Goal: Task Accomplishment & Management: Use online tool/utility

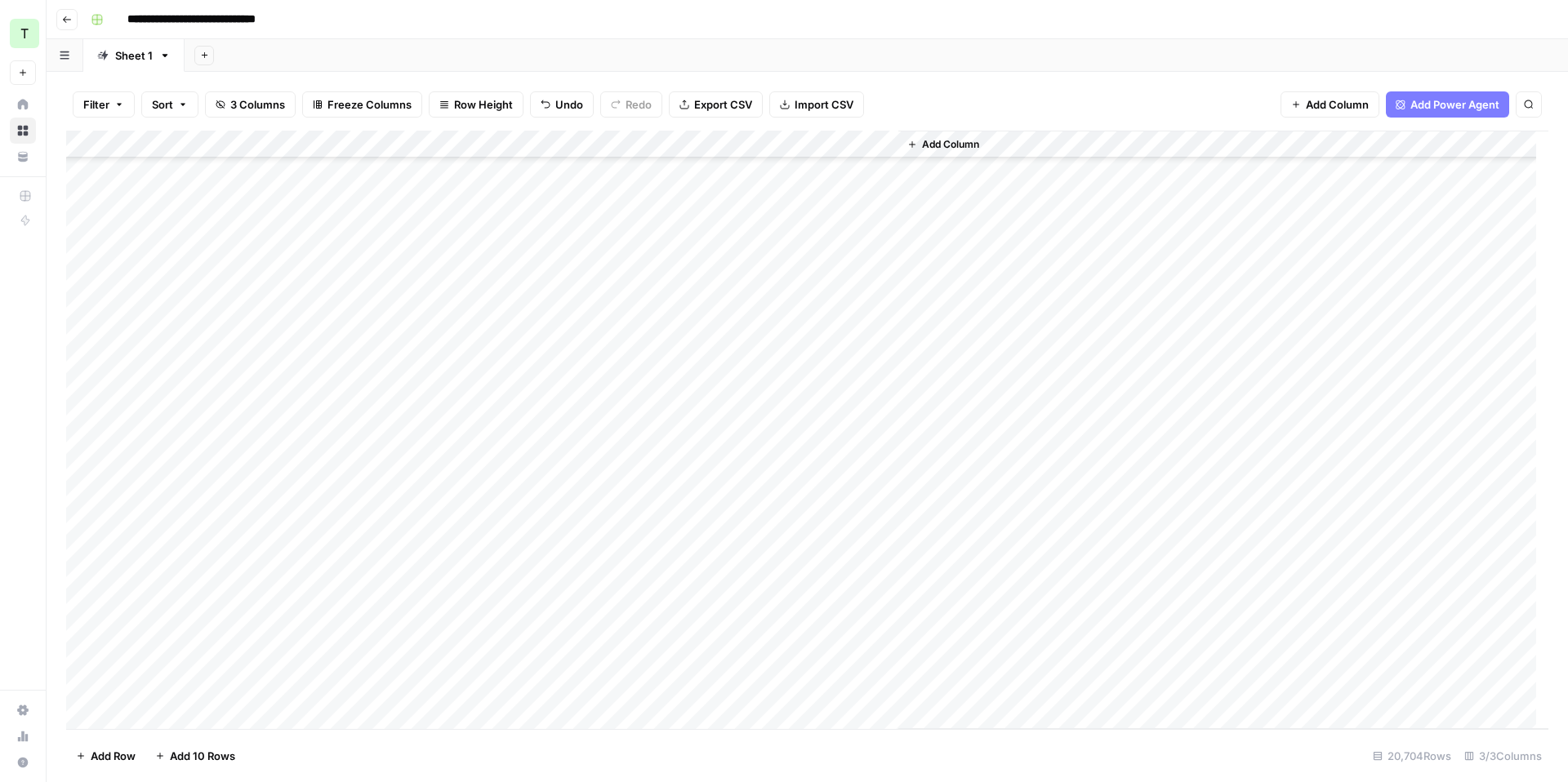
scroll to position [555756, 0]
click at [98, 108] on span "Filter" at bounding box center [96, 105] width 26 height 17
click at [365, 187] on button "Add Filter" at bounding box center [397, 185] width 609 height 21
click at [960, 96] on div "Filter Sort 3 Columns Freeze Columns Row Height Undo Redo Export CSV Import CSV…" at bounding box center [806, 104] width 1482 height 52
click at [392, 142] on div "Add Column" at bounding box center [806, 429] width 1482 height 598
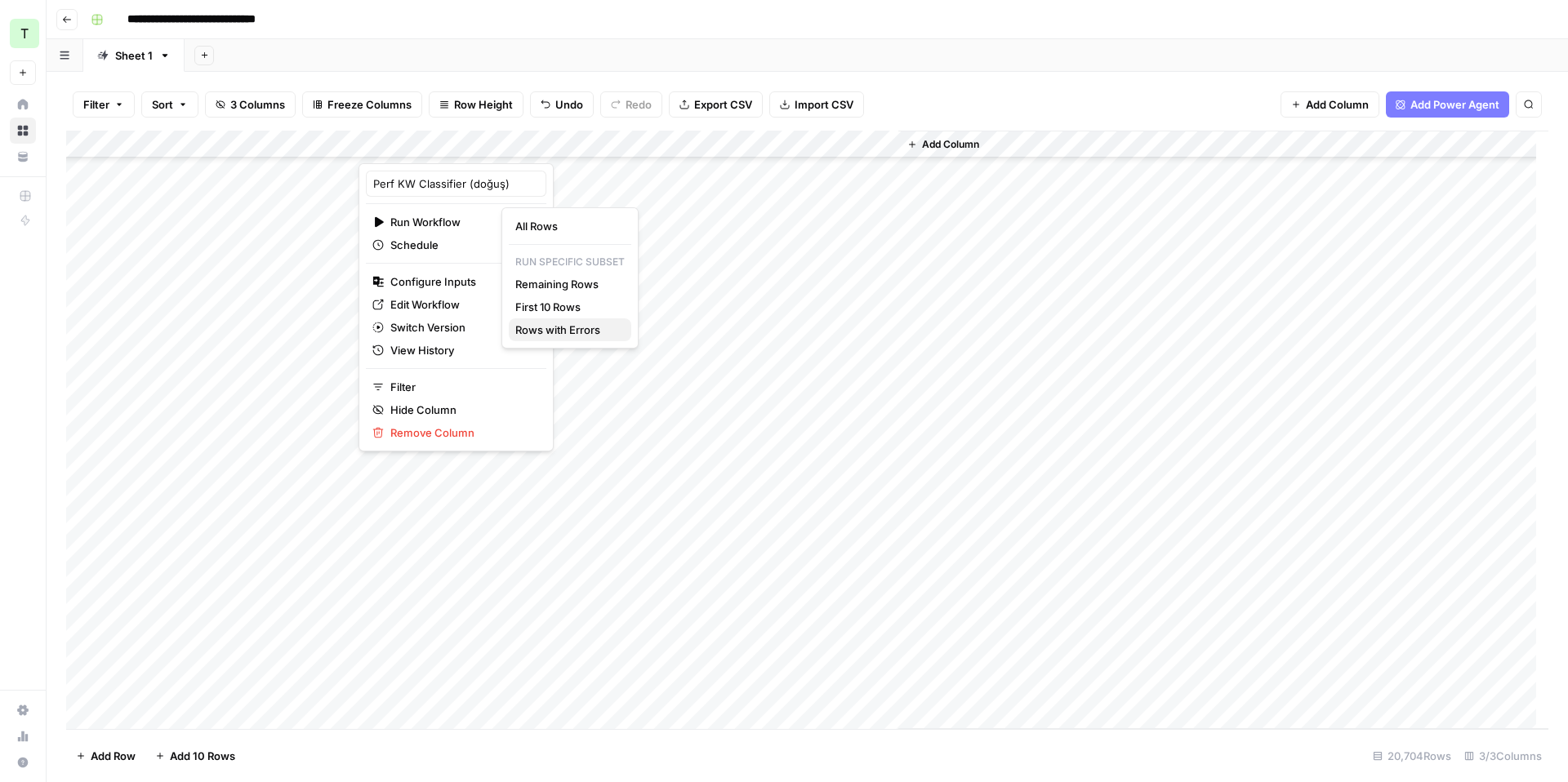
click at [553, 330] on span "Rows with Errors" at bounding box center [566, 330] width 103 height 17
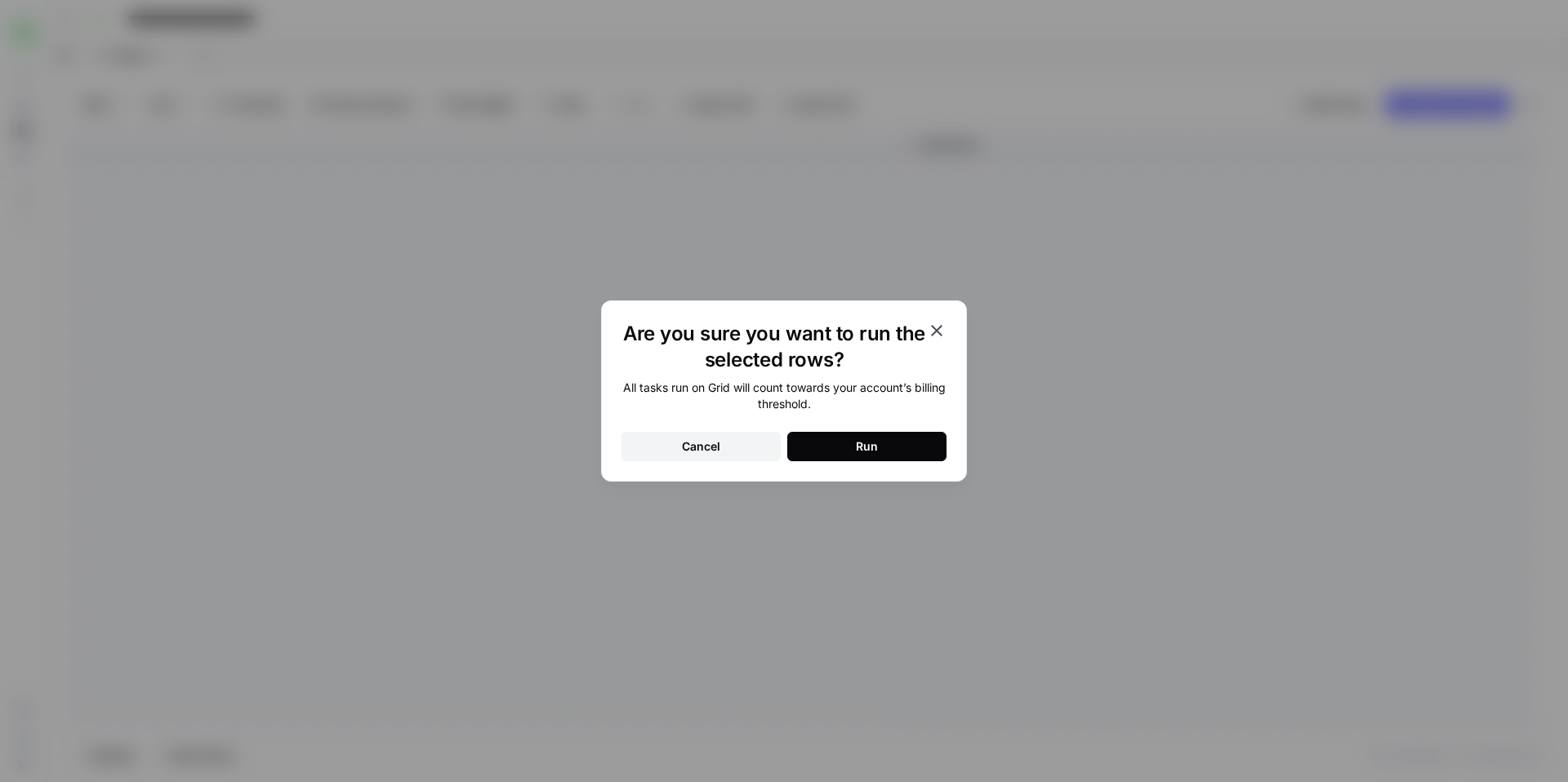
click at [853, 447] on button "Run" at bounding box center [867, 447] width 160 height 30
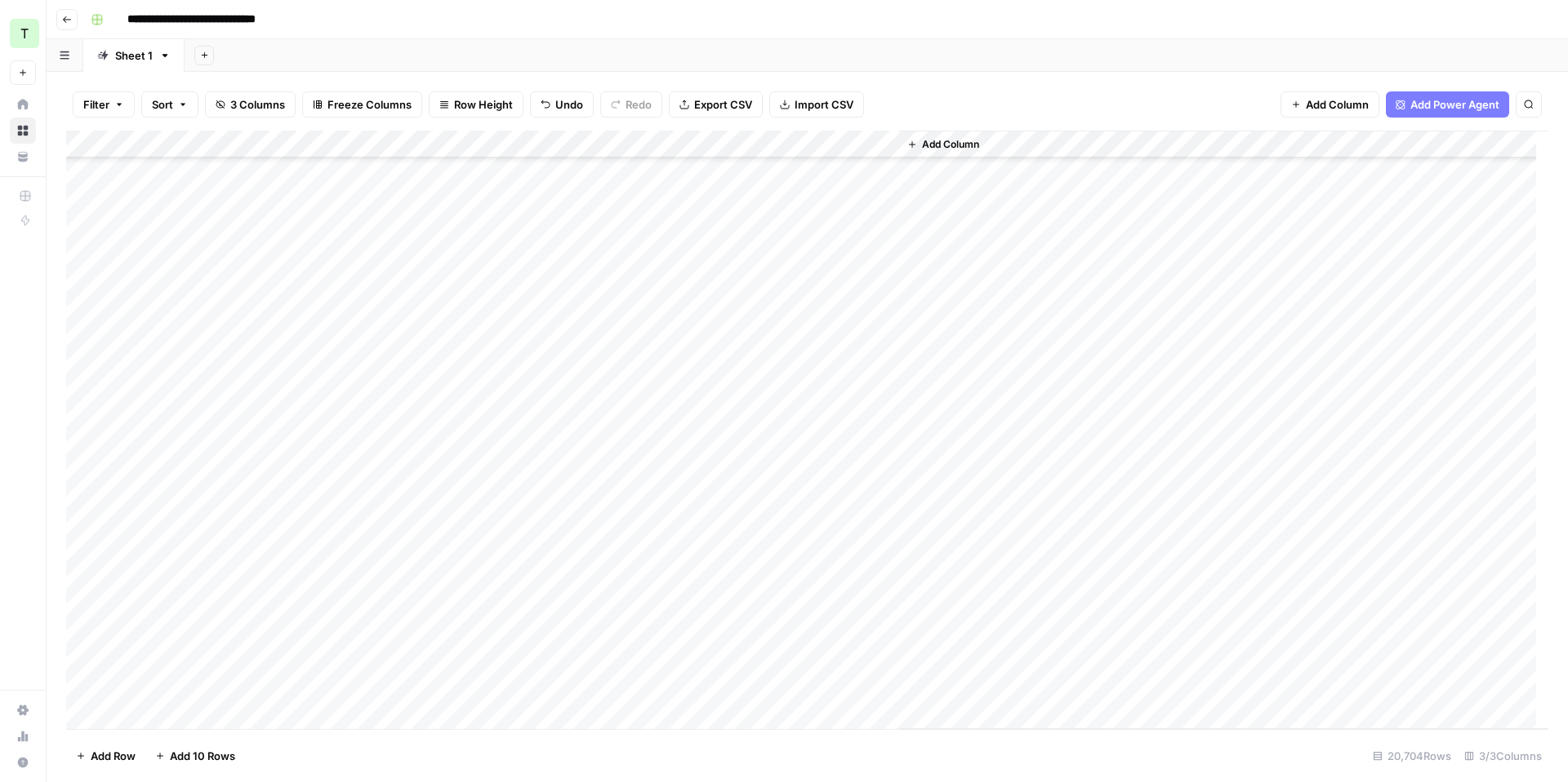
click at [605, 273] on div "Add Column" at bounding box center [806, 429] width 1482 height 598
click at [538, 327] on div "Add Column" at bounding box center [806, 429] width 1482 height 598
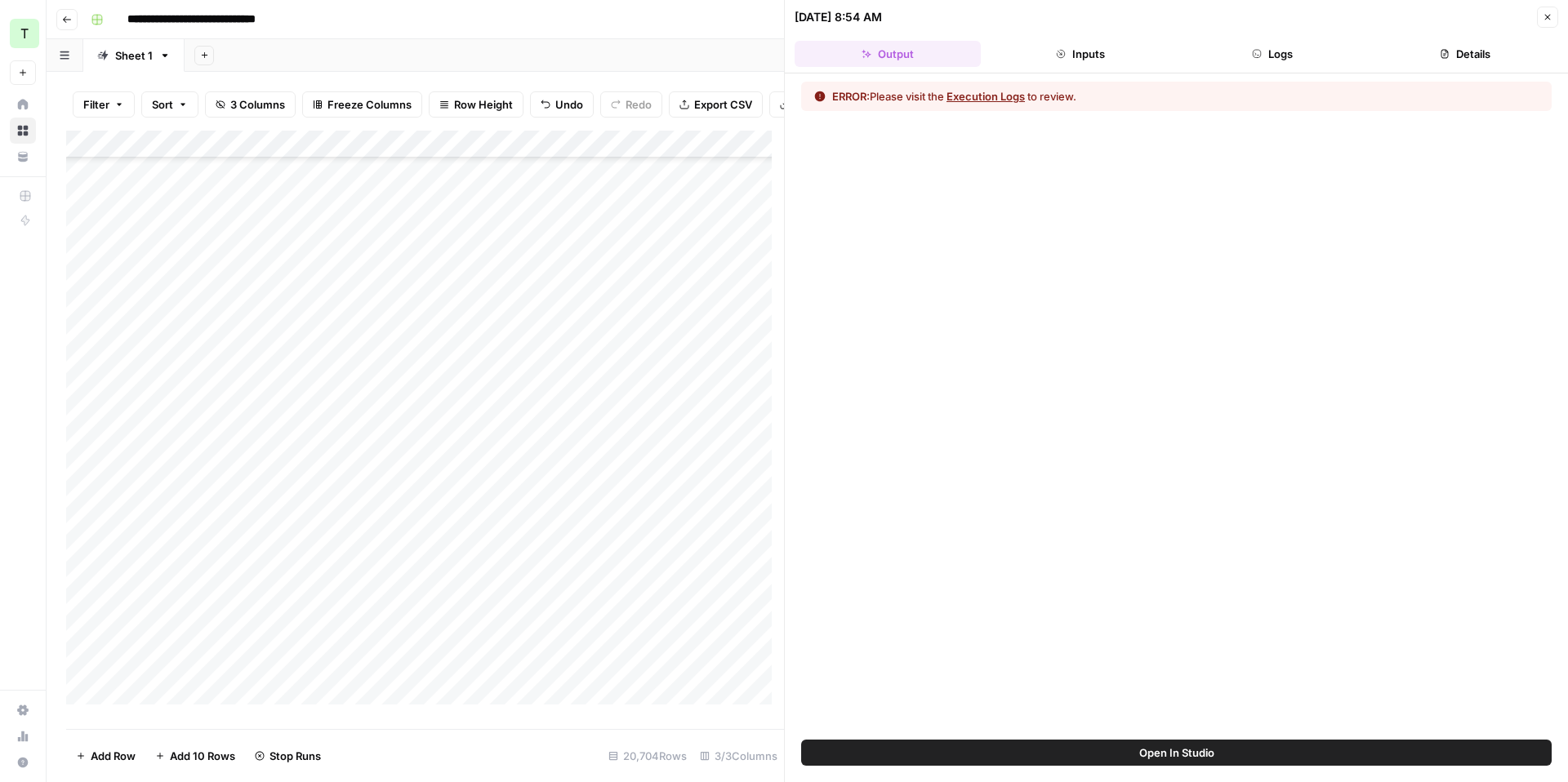
click at [1252, 50] on icon "button" at bounding box center [1256, 54] width 10 height 10
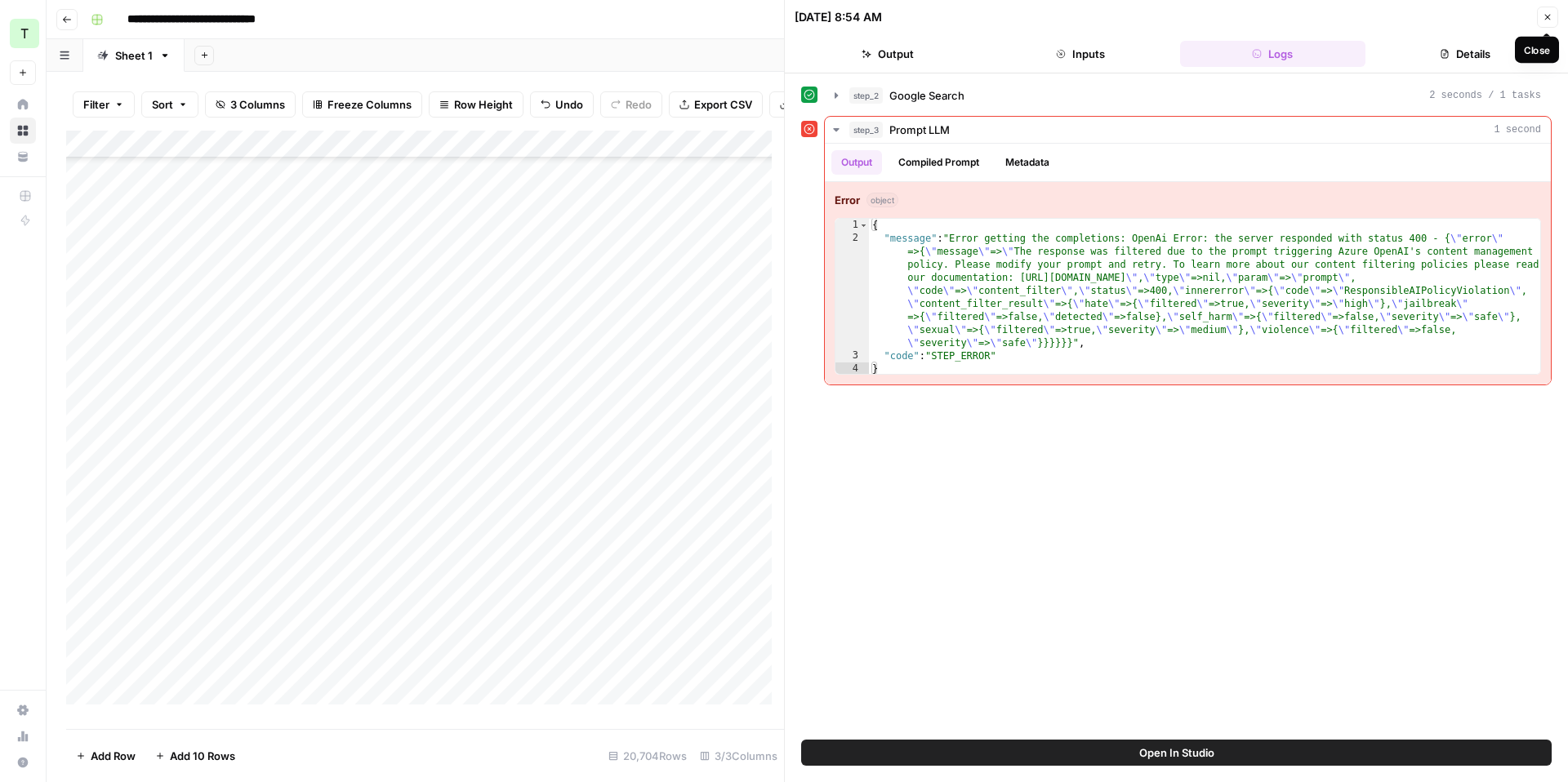
click at [1541, 22] on button "Close" at bounding box center [1547, 17] width 21 height 21
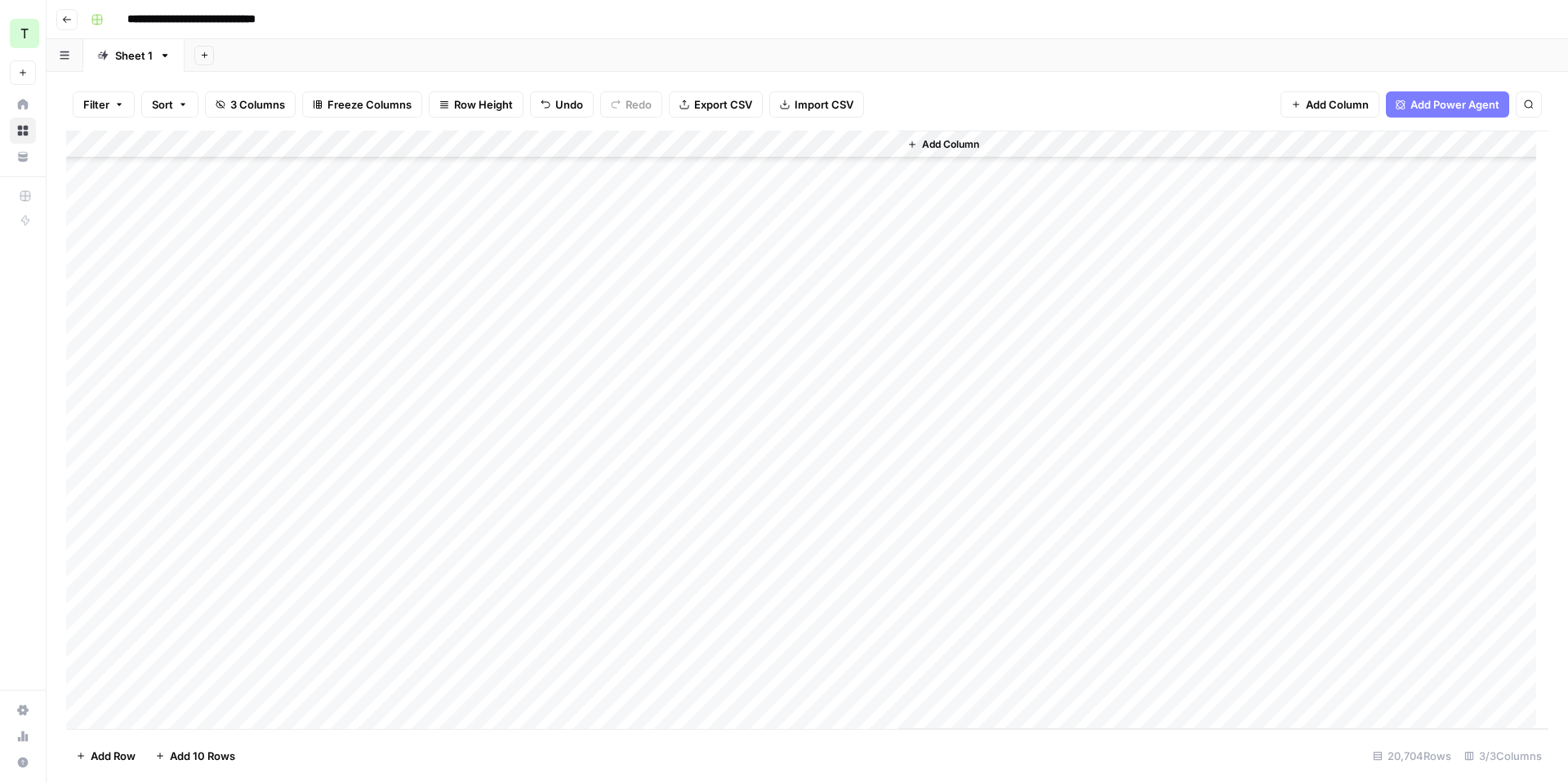
click at [715, 106] on span "Export CSV" at bounding box center [723, 105] width 58 height 17
click at [450, 599] on div "Add Column" at bounding box center [806, 429] width 1482 height 598
click at [447, 584] on div "Add Column" at bounding box center [806, 429] width 1482 height 598
click at [457, 598] on div "Add Column" at bounding box center [806, 429] width 1482 height 598
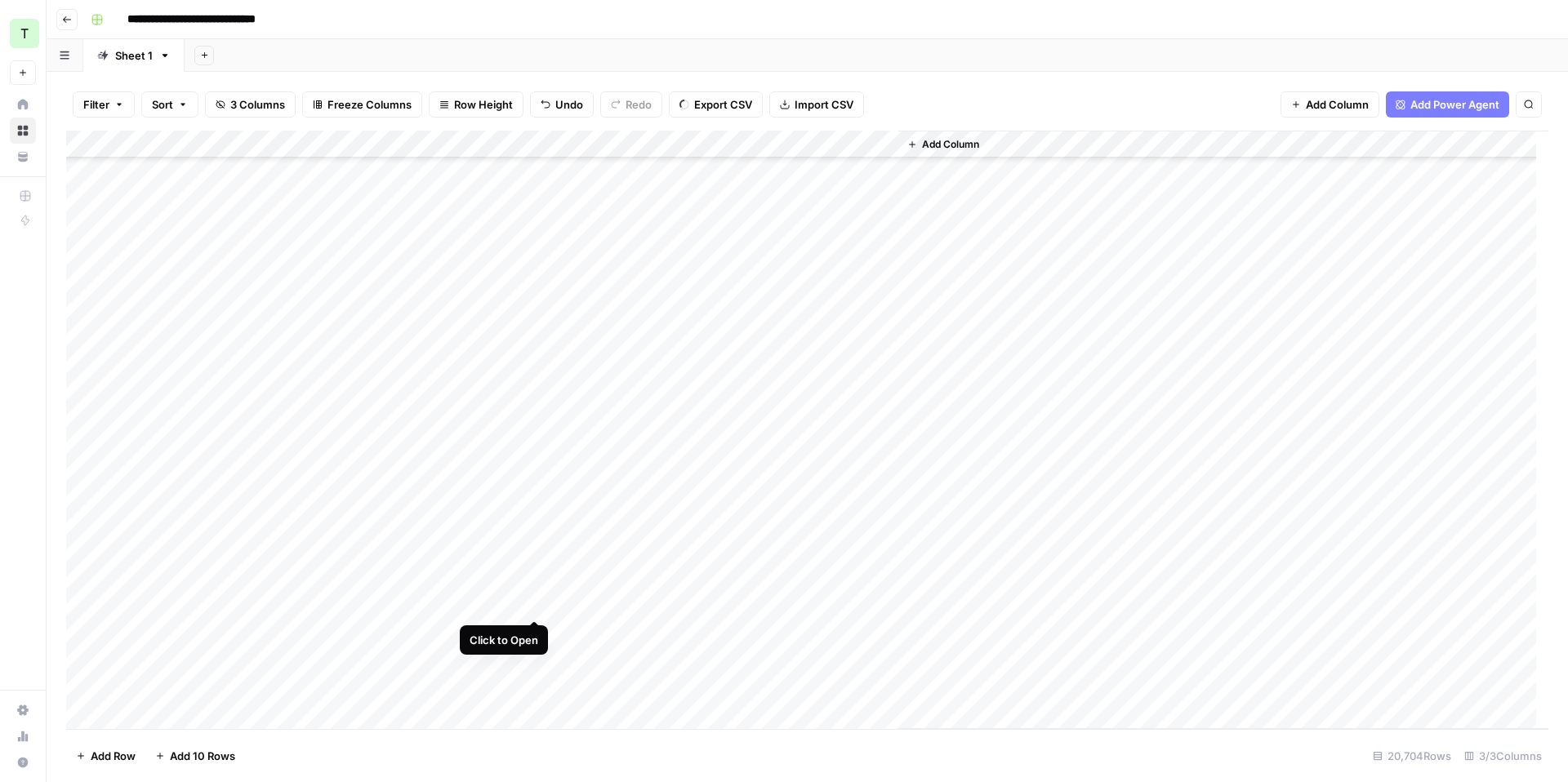
click at [529, 605] on div "Add Column" at bounding box center [806, 429] width 1482 height 598
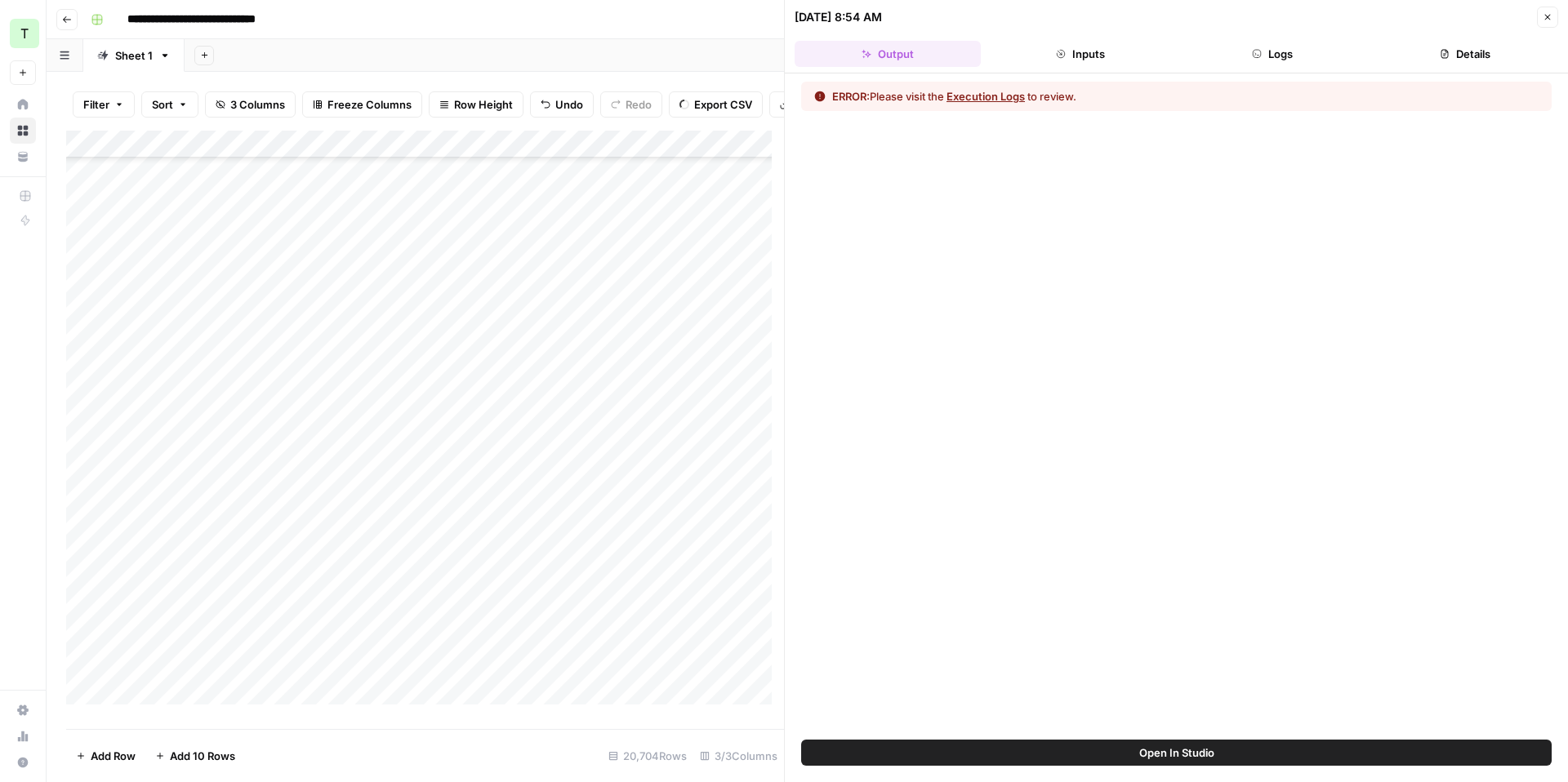
click at [992, 105] on div "ERROR: Please visit the Execution Logs to review." at bounding box center [1176, 96] width 751 height 30
click at [996, 99] on button "Execution Logs" at bounding box center [985, 96] width 78 height 17
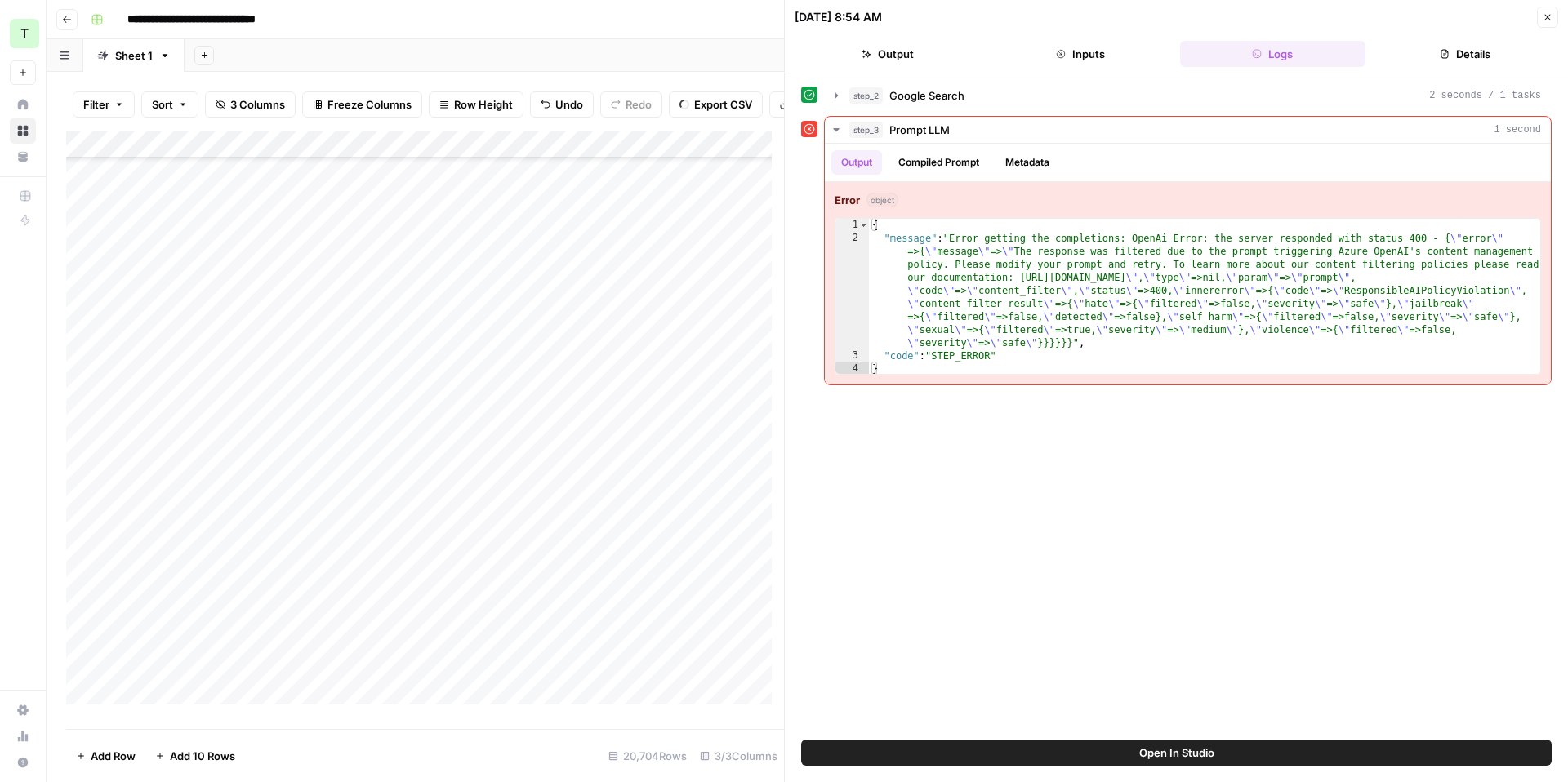
click at [1544, 22] on button "Close" at bounding box center [1547, 17] width 21 height 21
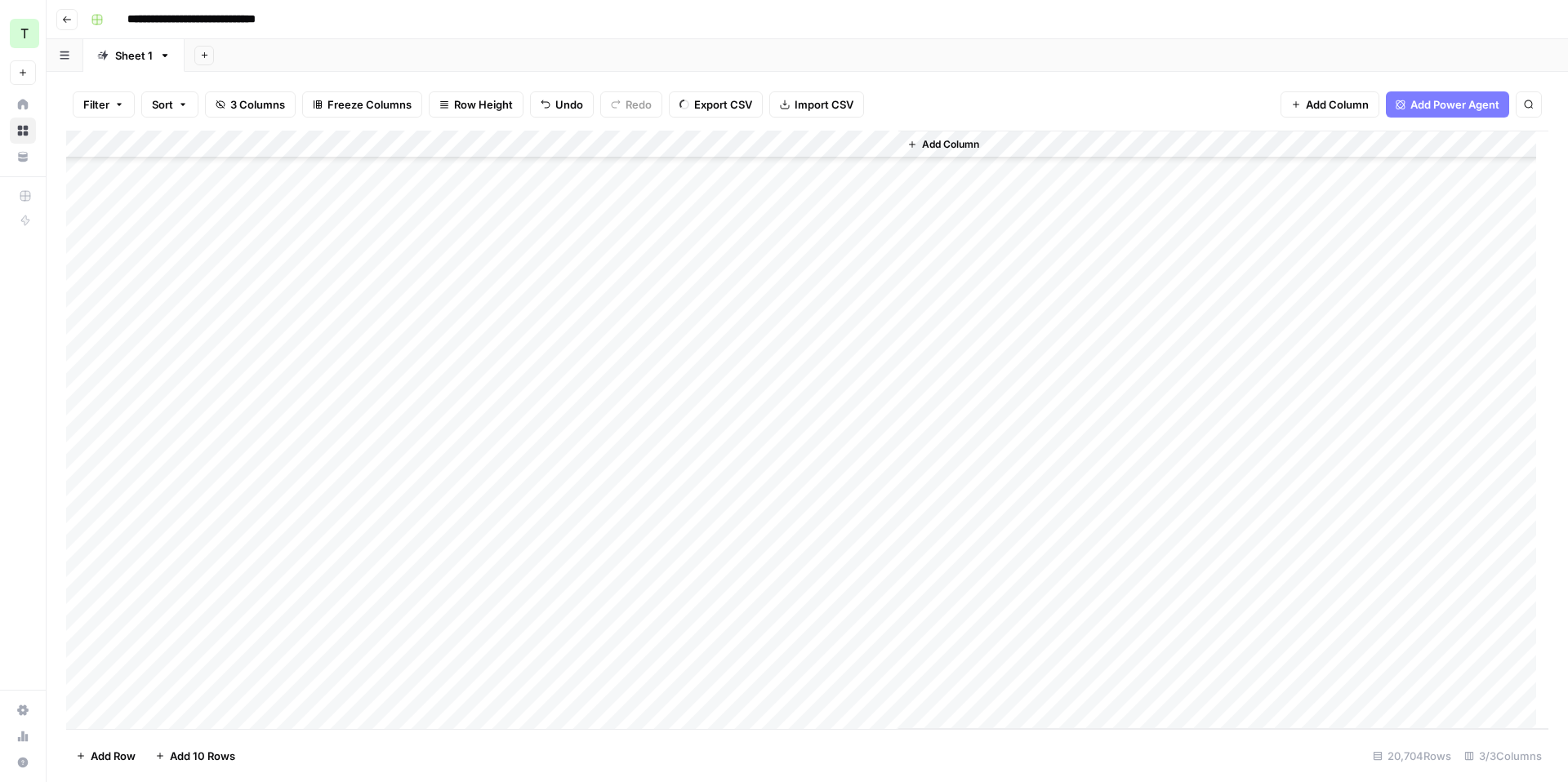
scroll to position [4703, 0]
click at [637, 143] on div "Add Column" at bounding box center [806, 429] width 1482 height 598
click at [282, 139] on div "Add Column" at bounding box center [806, 429] width 1482 height 598
click at [316, 180] on div "Add Column" at bounding box center [806, 429] width 1482 height 598
click at [315, 142] on div "Add Column" at bounding box center [806, 429] width 1482 height 598
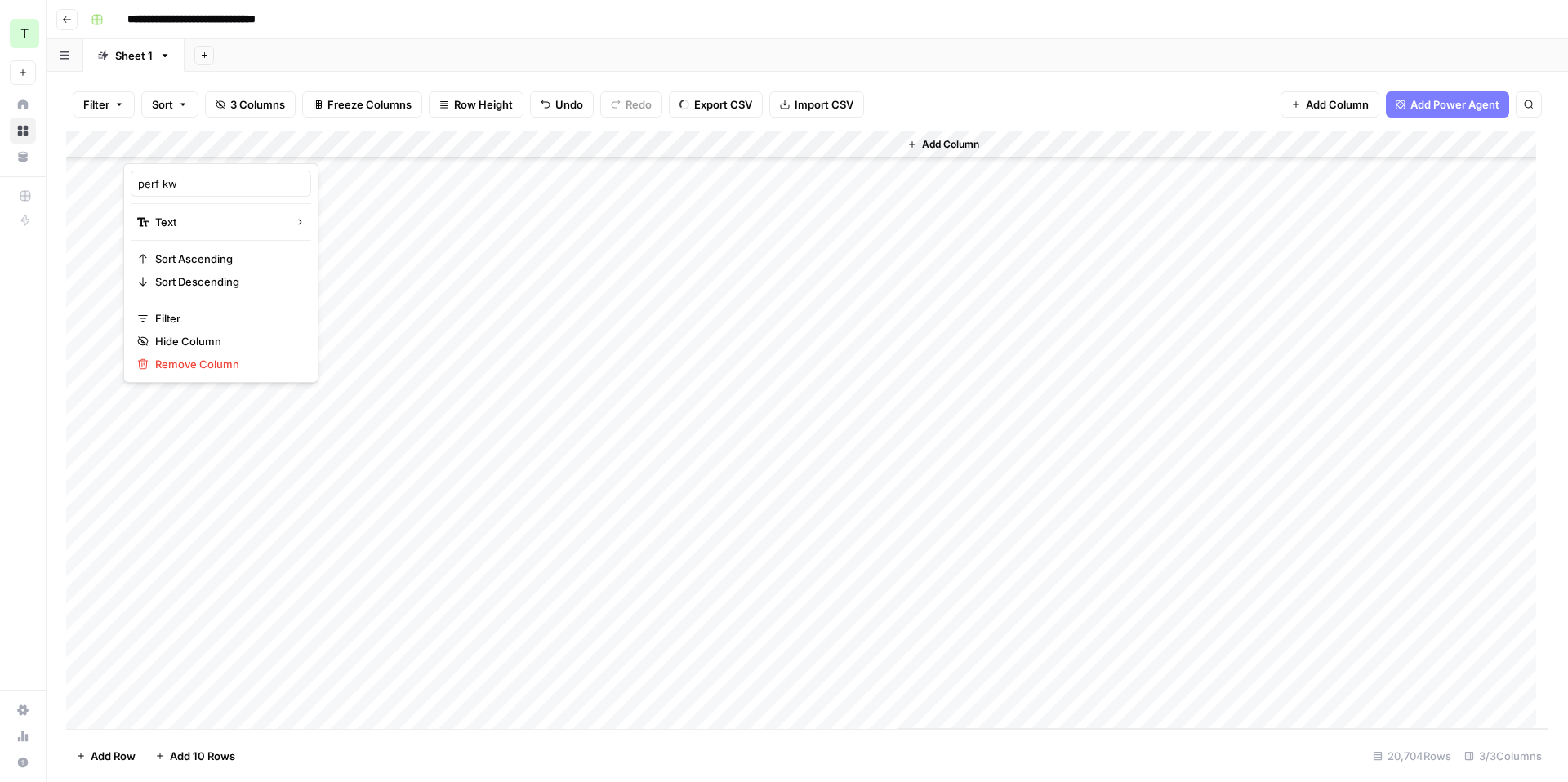
click at [664, 146] on div "Add Column" at bounding box center [806, 429] width 1482 height 598
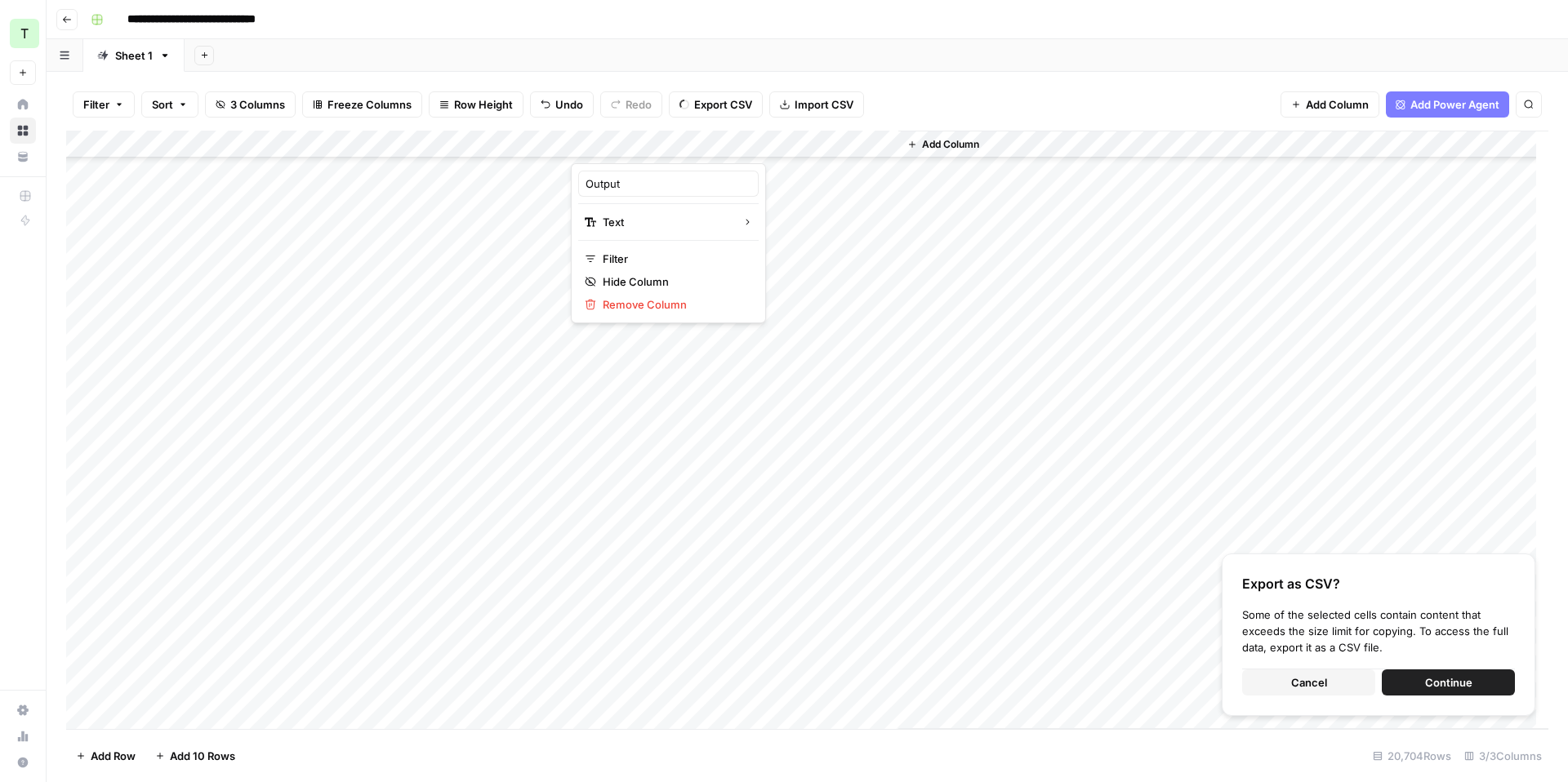
click at [1288, 691] on button "Cancel" at bounding box center [1307, 683] width 133 height 26
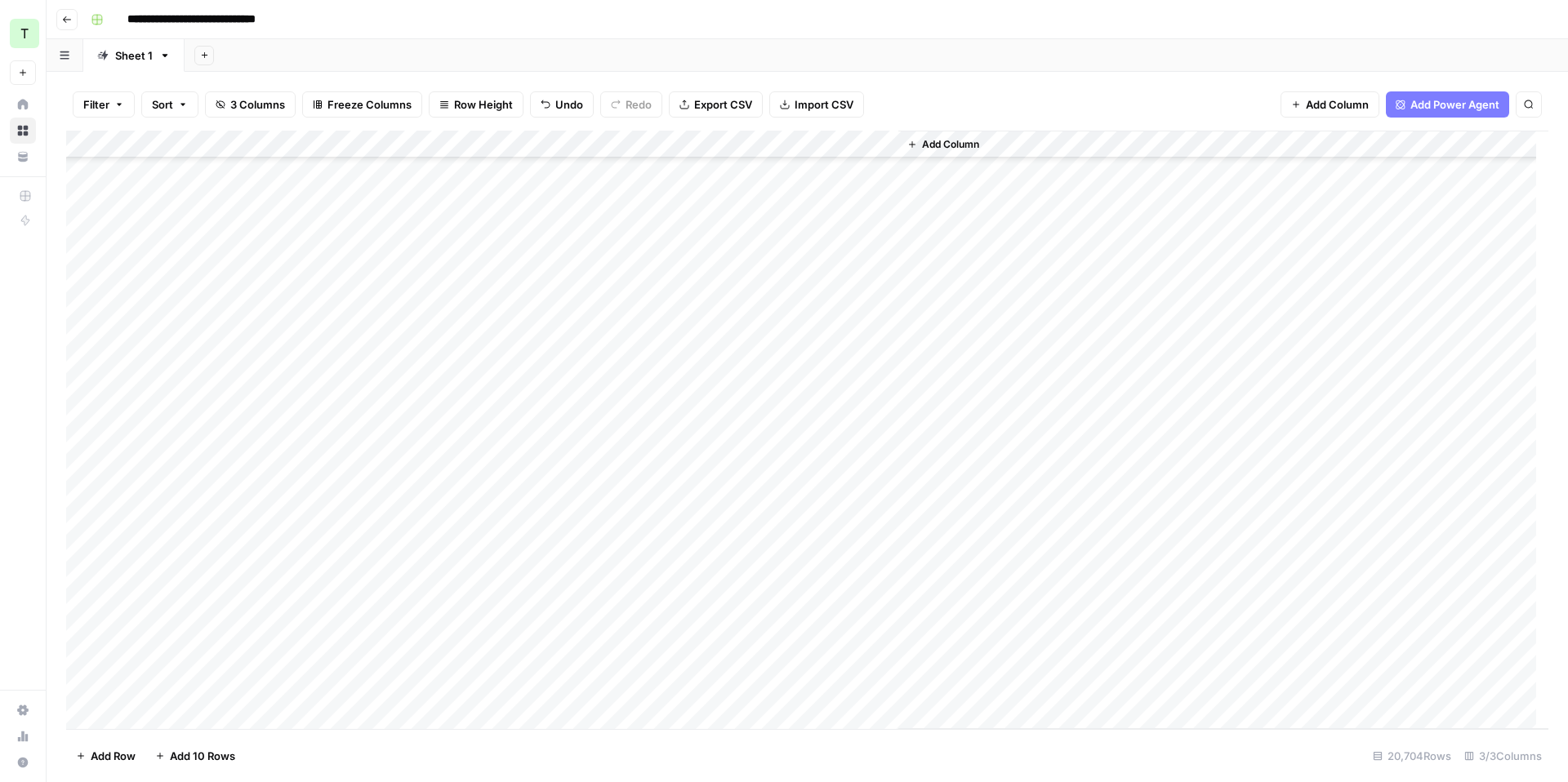
scroll to position [5968, 0]
